Goal: Task Accomplishment & Management: Use online tool/utility

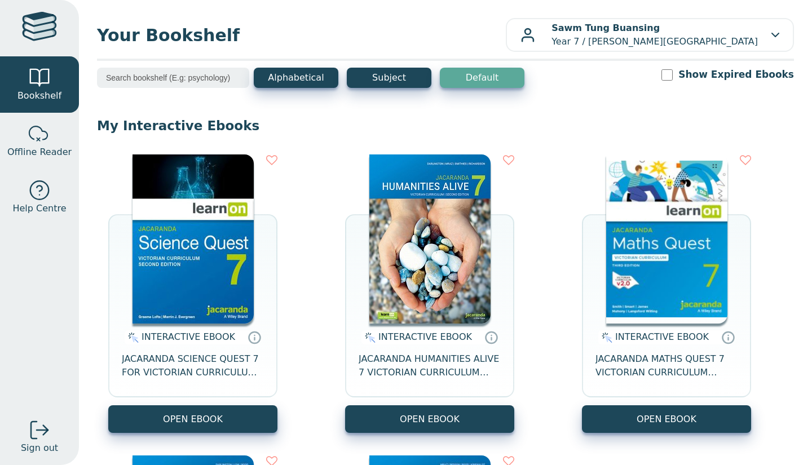
click at [624, 230] on img at bounding box center [666, 239] width 121 height 169
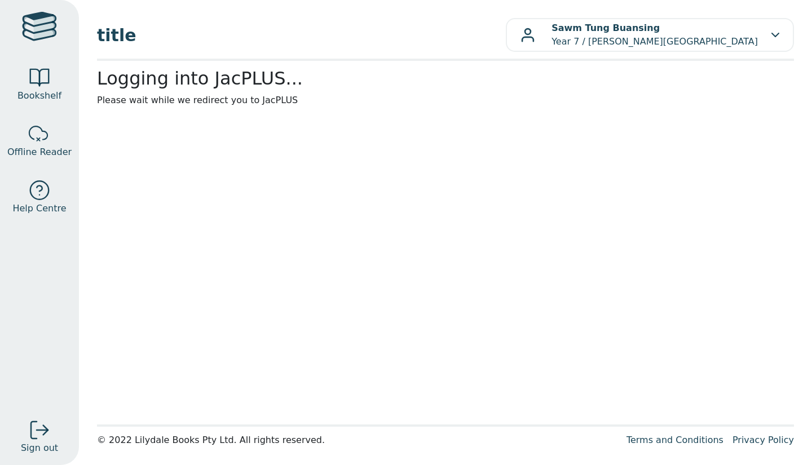
click at [624, 230] on main1 "Logging into JacPLUS... Please wait while we redirect you to JacPLUS" at bounding box center [445, 243] width 697 height 350
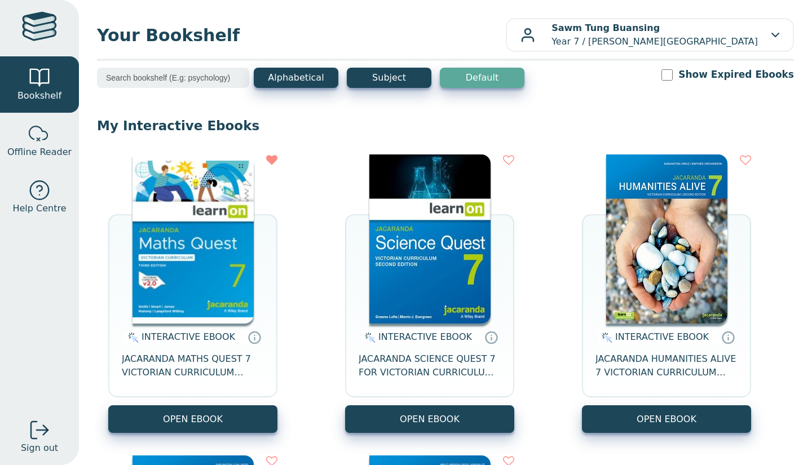
click at [188, 246] on img at bounding box center [193, 239] width 121 height 169
